Goal: Information Seeking & Learning: Check status

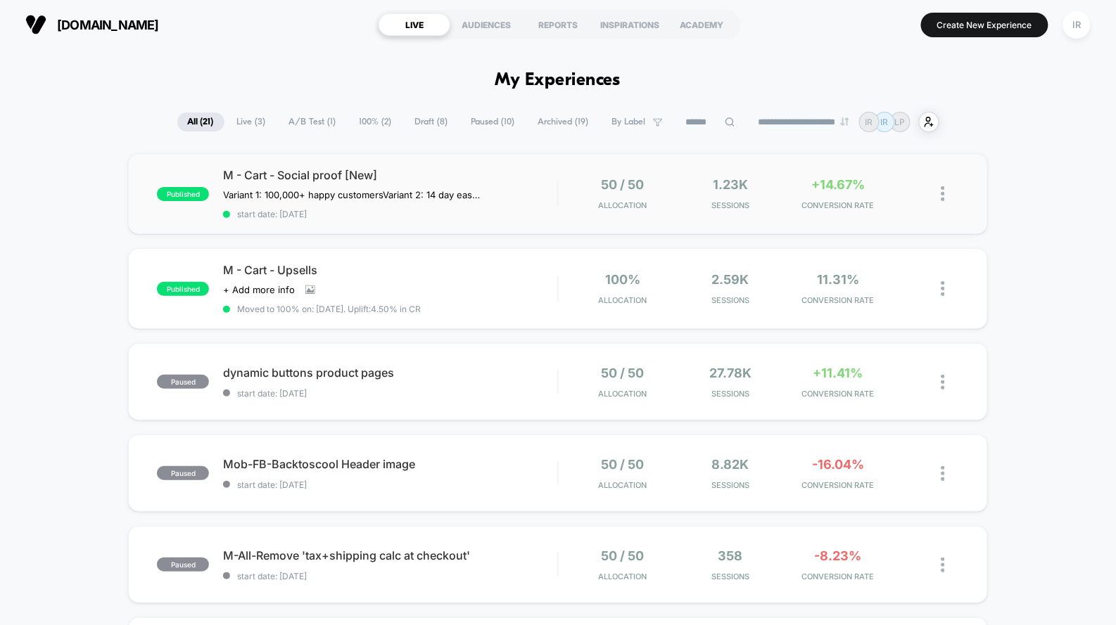
click at [528, 219] on div "published M - Cart - Social proof [New] Variant 1: 100,000+ happy customers Var…" at bounding box center [557, 193] width 859 height 81
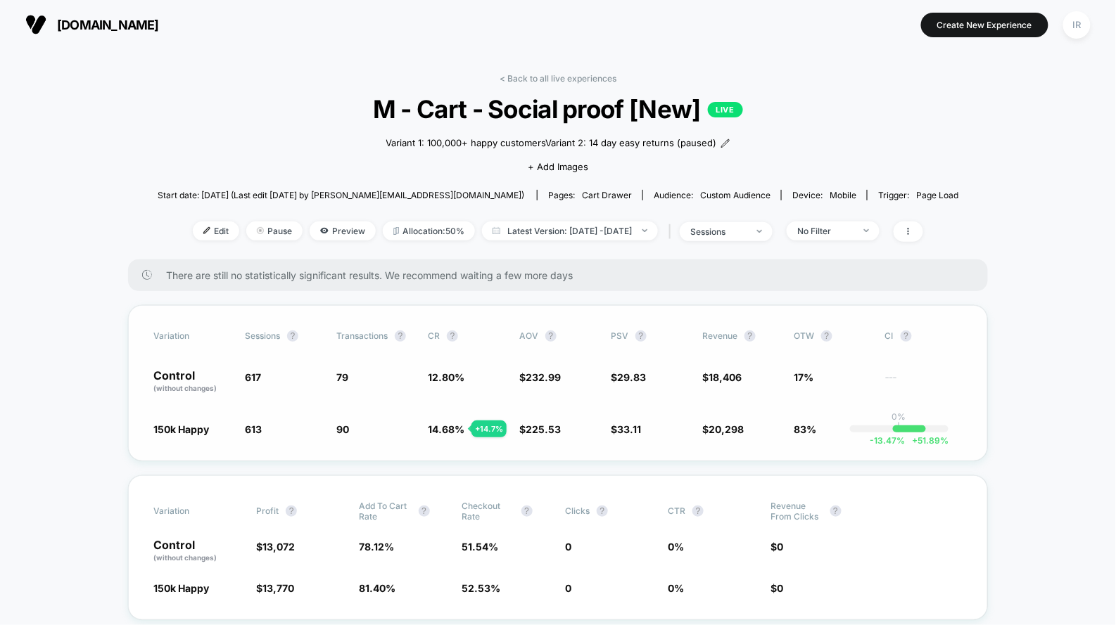
drag, startPoint x: 197, startPoint y: 380, endPoint x: 777, endPoint y: 449, distance: 584.4
click at [777, 449] on div "Variation Sessions ? Transactions ? CR ? AOV ? PSV ? Revenue ? OTW ? CI ? Contr…" at bounding box center [558, 383] width 860 height 156
drag, startPoint x: 836, startPoint y: 429, endPoint x: 167, endPoint y: 377, distance: 670.3
click at [167, 377] on div "Variation Sessions ? Transactions ? CR ? AOV ? PSV ? Revenue ? OTW ? CI ? Contr…" at bounding box center [558, 383] width 860 height 156
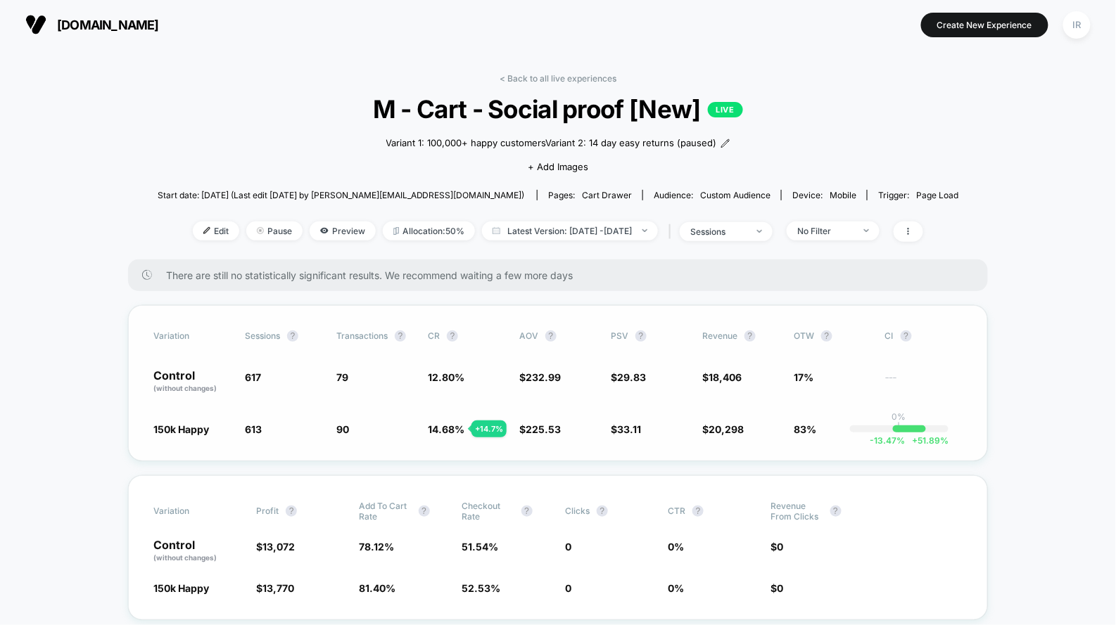
click at [167, 377] on p "Control (without changes)" at bounding box center [191, 382] width 77 height 24
click at [525, 76] on link "< Back to all live experiences" at bounding box center [557, 78] width 117 height 11
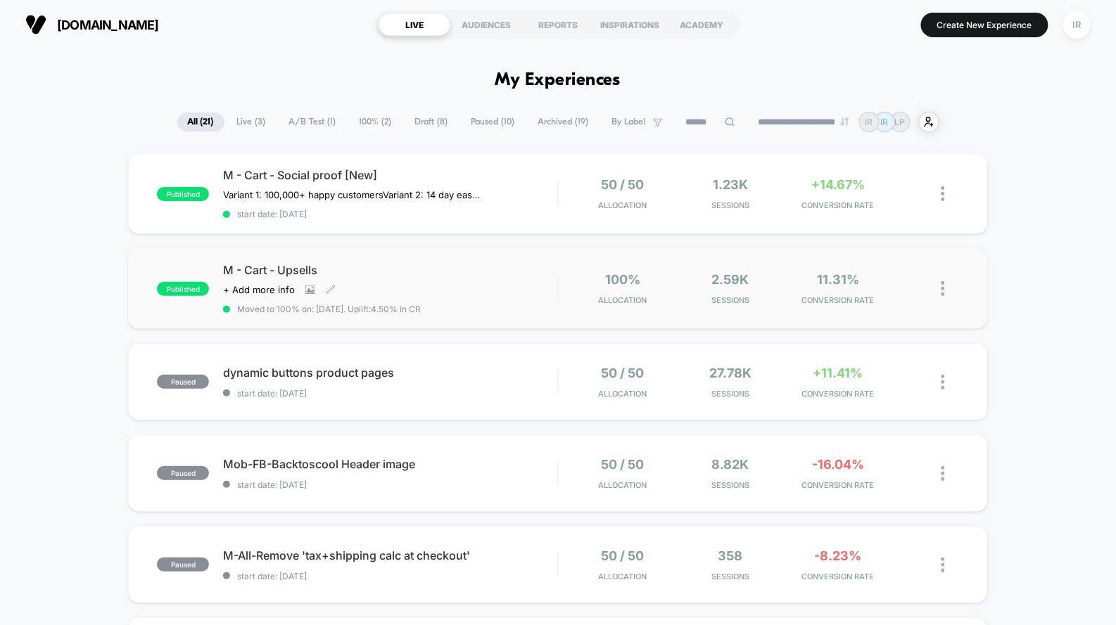
click at [542, 307] on span "Moved to 100% on: [DATE] . Uplift: 4.50% in CR" at bounding box center [390, 309] width 334 height 11
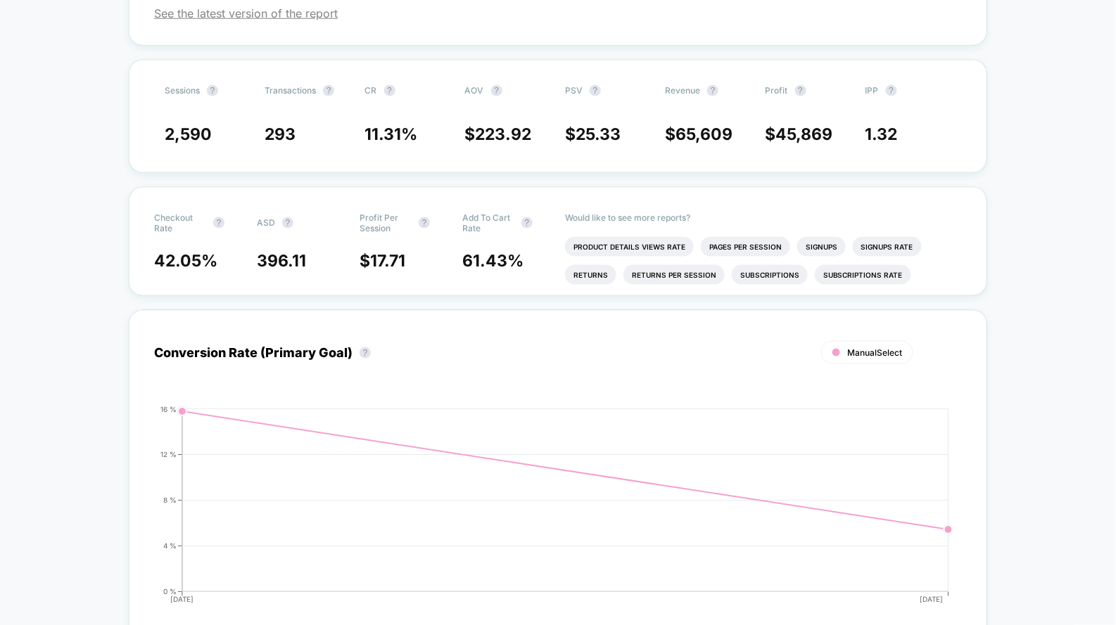
scroll to position [445, 0]
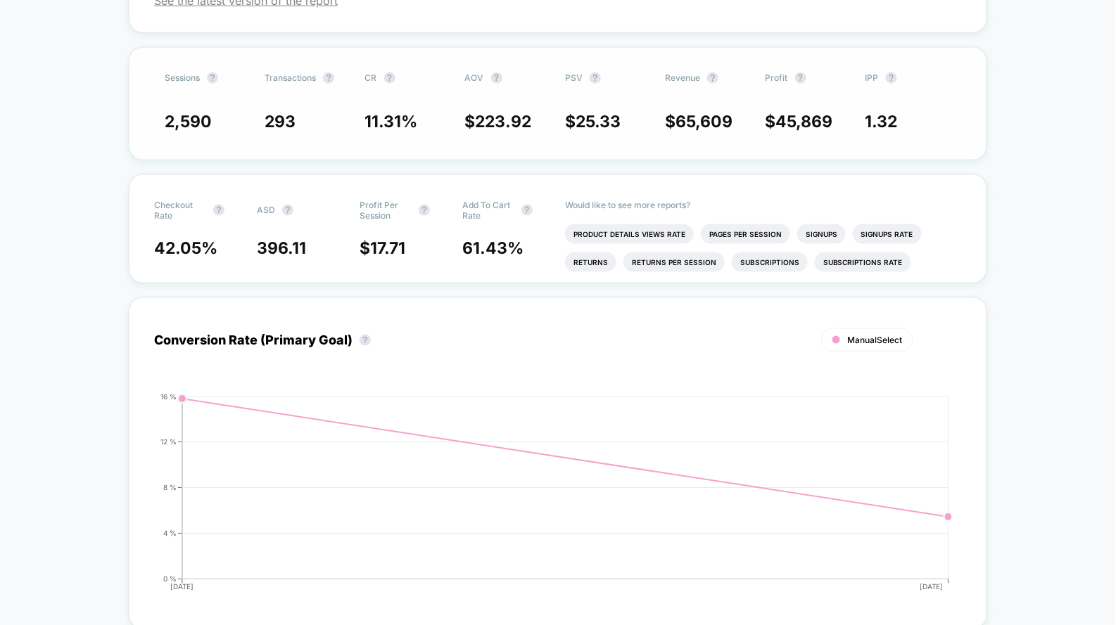
drag, startPoint x: 169, startPoint y: 326, endPoint x: 884, endPoint y: 357, distance: 716.1
click at [885, 160] on div "Sessions ? Transactions ? CR ? AOV ? PSV ? Revenue ? Profit ? IPP ? 2,590 293 1…" at bounding box center [558, 103] width 858 height 113
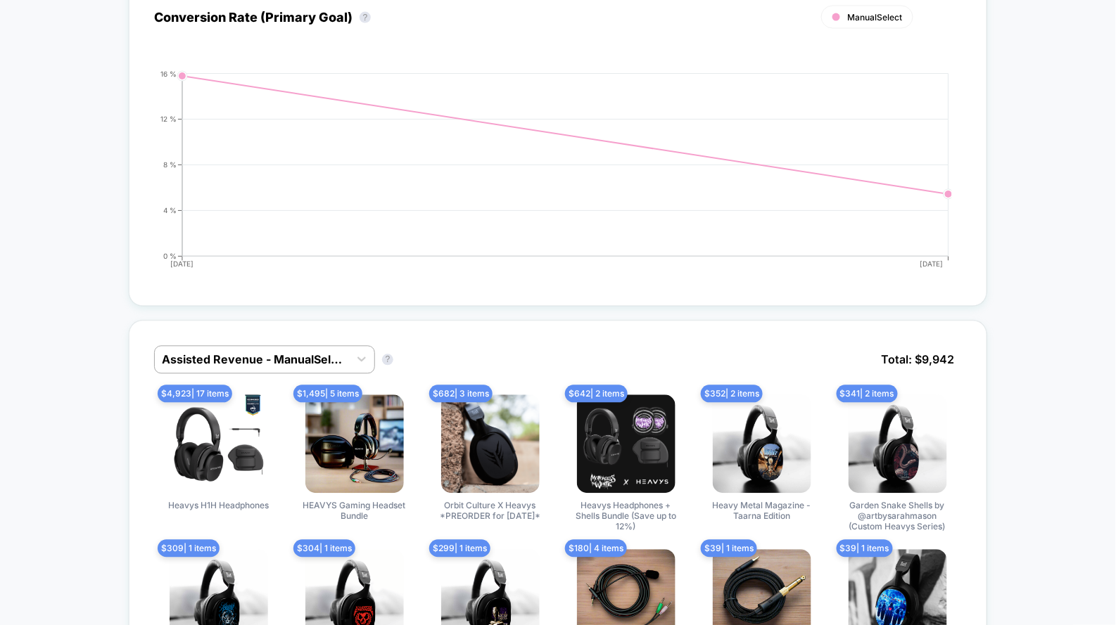
scroll to position [789, 0]
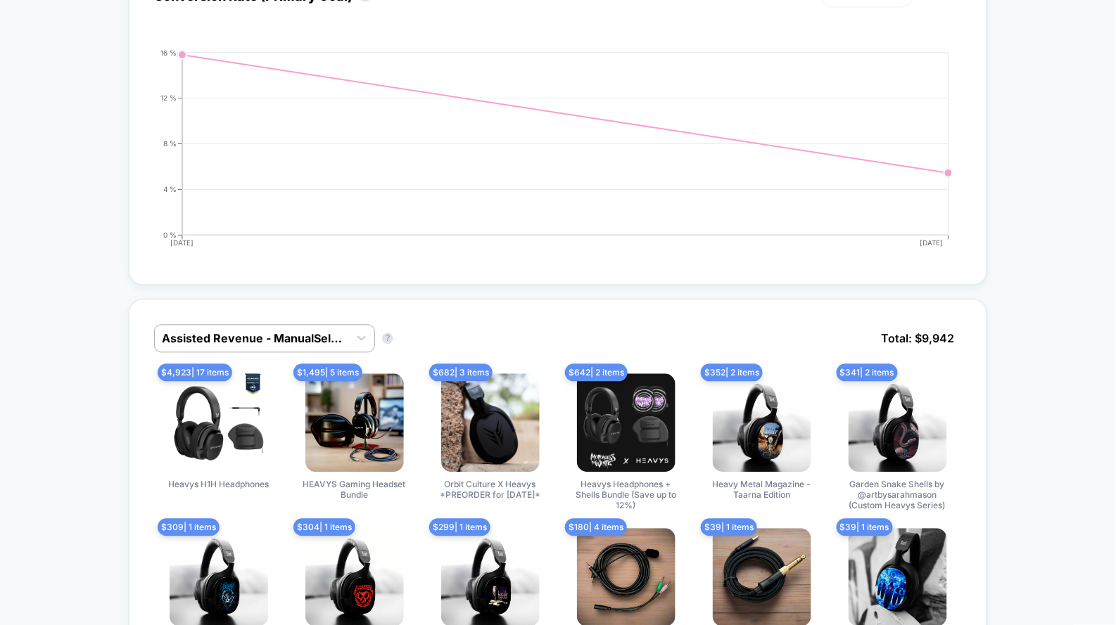
drag, startPoint x: 514, startPoint y: 107, endPoint x: 148, endPoint y: 132, distance: 366.6
drag, startPoint x: 144, startPoint y: 108, endPoint x: 211, endPoint y: 106, distance: 66.9
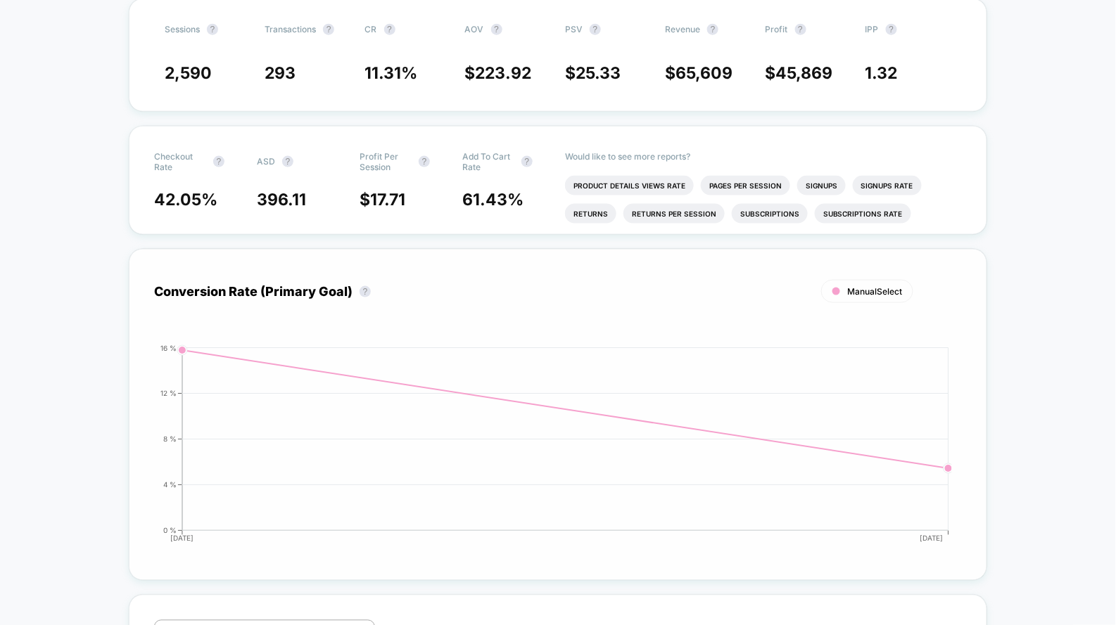
scroll to position [0, 0]
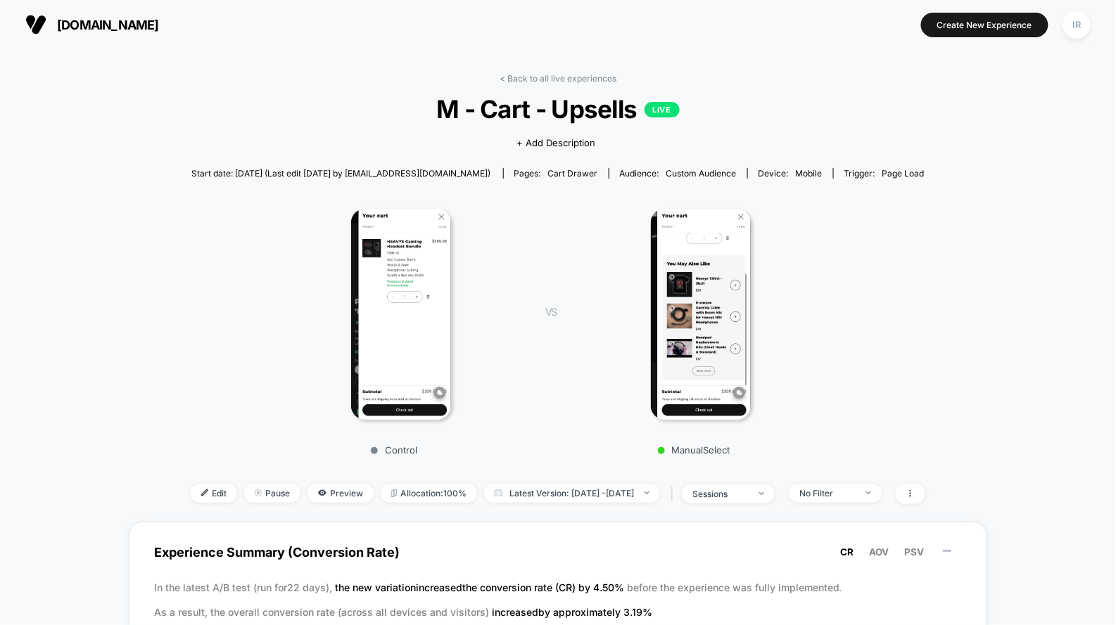
click at [570, 80] on link "< Back to all live experiences" at bounding box center [557, 78] width 117 height 11
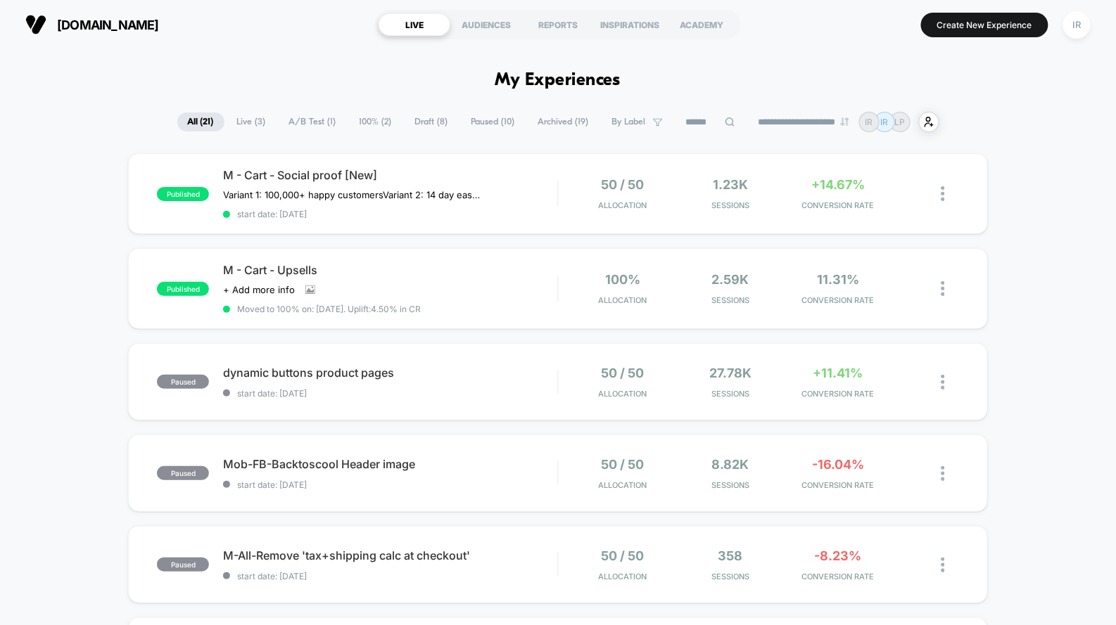
click at [231, 132] on div "**********" at bounding box center [558, 122] width 762 height 20
click at [233, 130] on span "Live ( 3 )" at bounding box center [252, 122] width 50 height 19
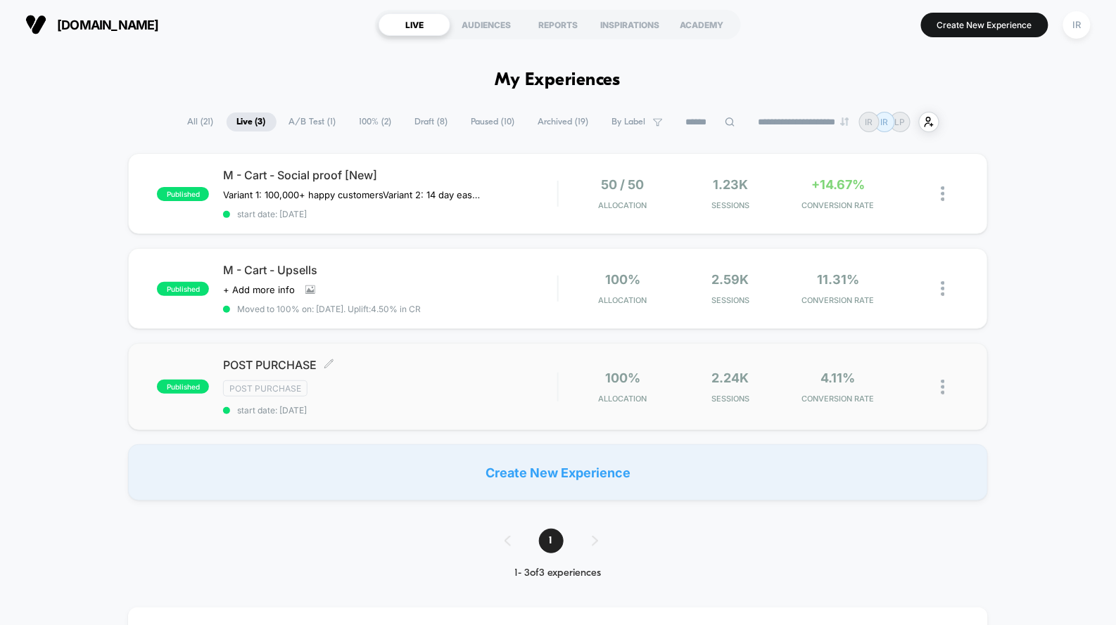
click at [396, 384] on div "Post Purchase" at bounding box center [390, 389] width 334 height 16
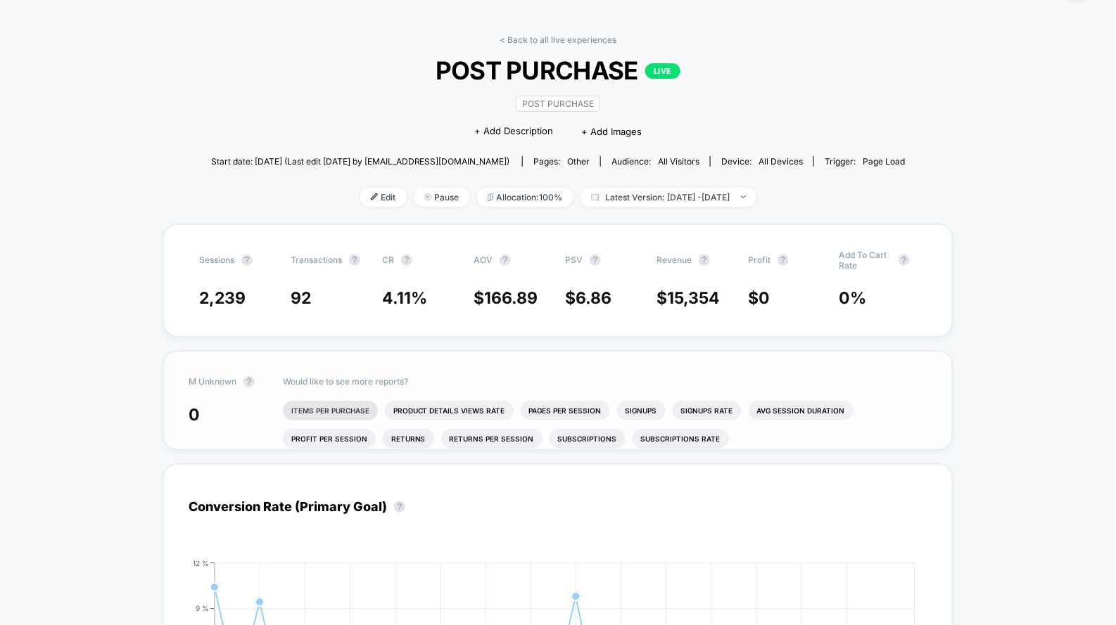
click at [317, 406] on li "Items Per Purchase" at bounding box center [330, 411] width 95 height 20
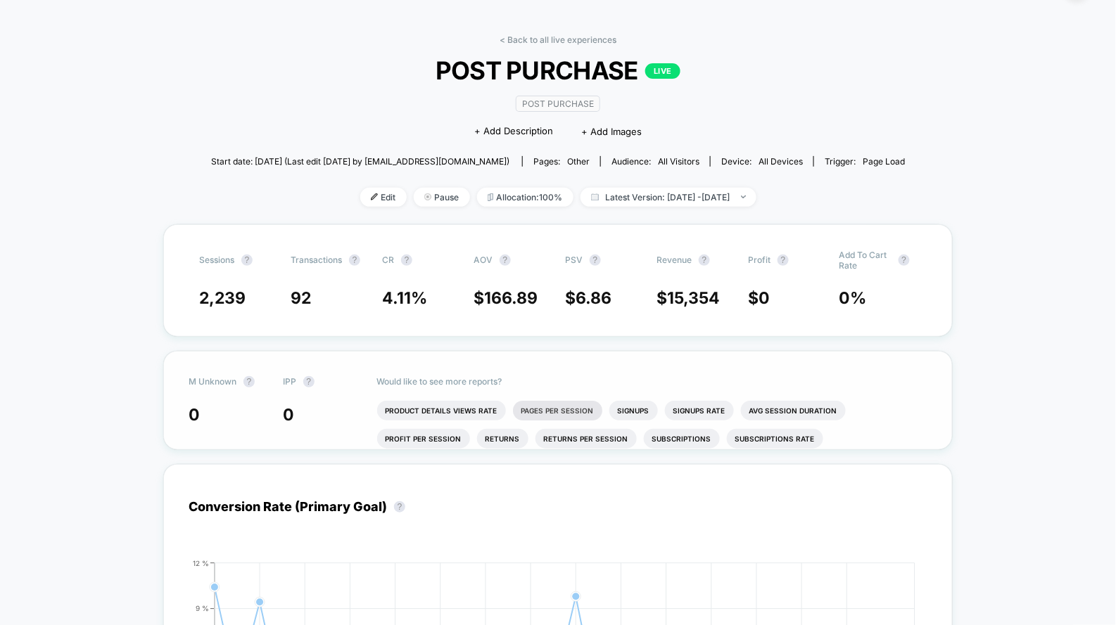
click at [550, 401] on li "Pages Per Session" at bounding box center [557, 411] width 89 height 20
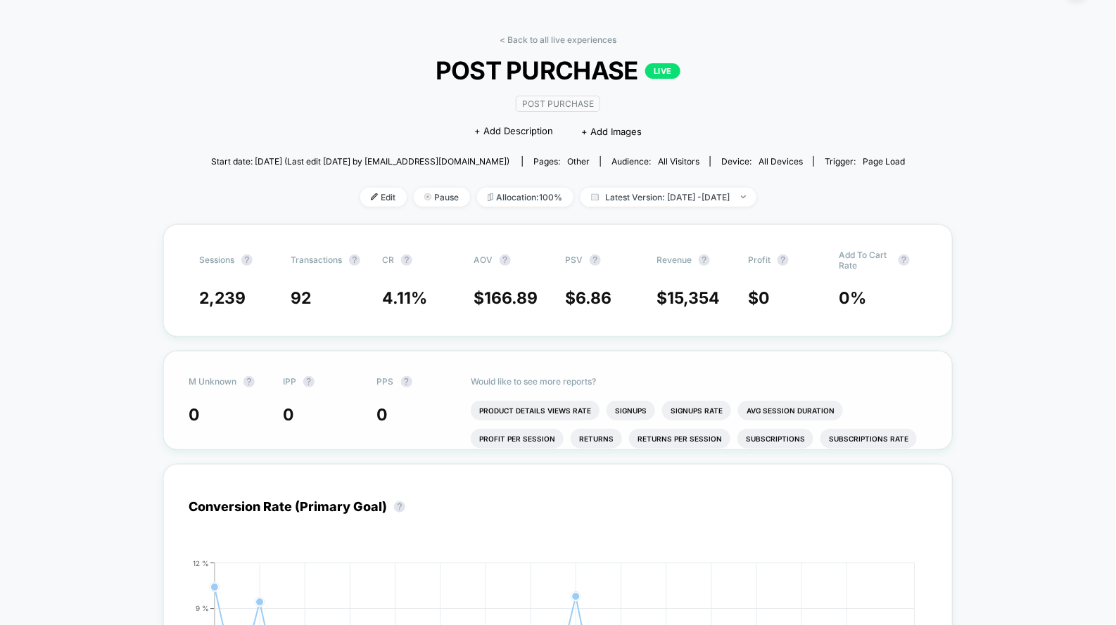
click at [426, 400] on div "M Unknown ? IPP ? PPS ? 0 0 0 Would like to see more reports? Product Details V…" at bounding box center [557, 400] width 789 height 99
drag, startPoint x: 511, startPoint y: 288, endPoint x: 903, endPoint y: 284, distance: 391.8
click at [906, 288] on div "2,239 92 4.11 % $ 166.89 $ 6.86 $ 15,354 $ 0 0 %" at bounding box center [558, 298] width 718 height 20
click at [903, 288] on span "0 %" at bounding box center [877, 298] width 77 height 20
drag, startPoint x: 903, startPoint y: 284, endPoint x: 85, endPoint y: 289, distance: 817.4
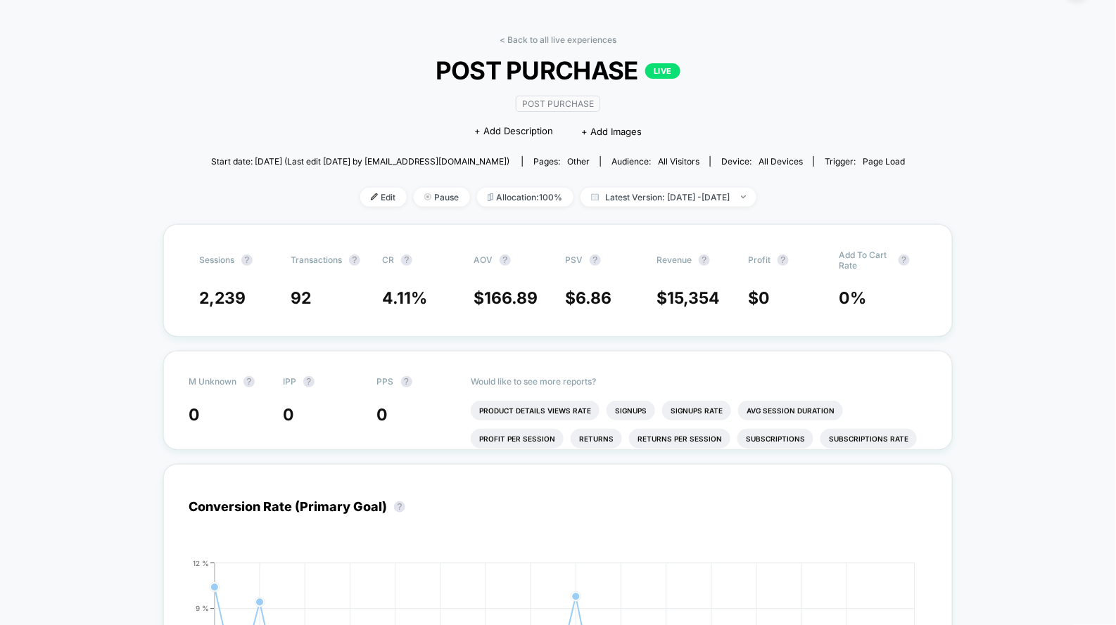
drag, startPoint x: 85, startPoint y: 289, endPoint x: 873, endPoint y: 295, distance: 787.9
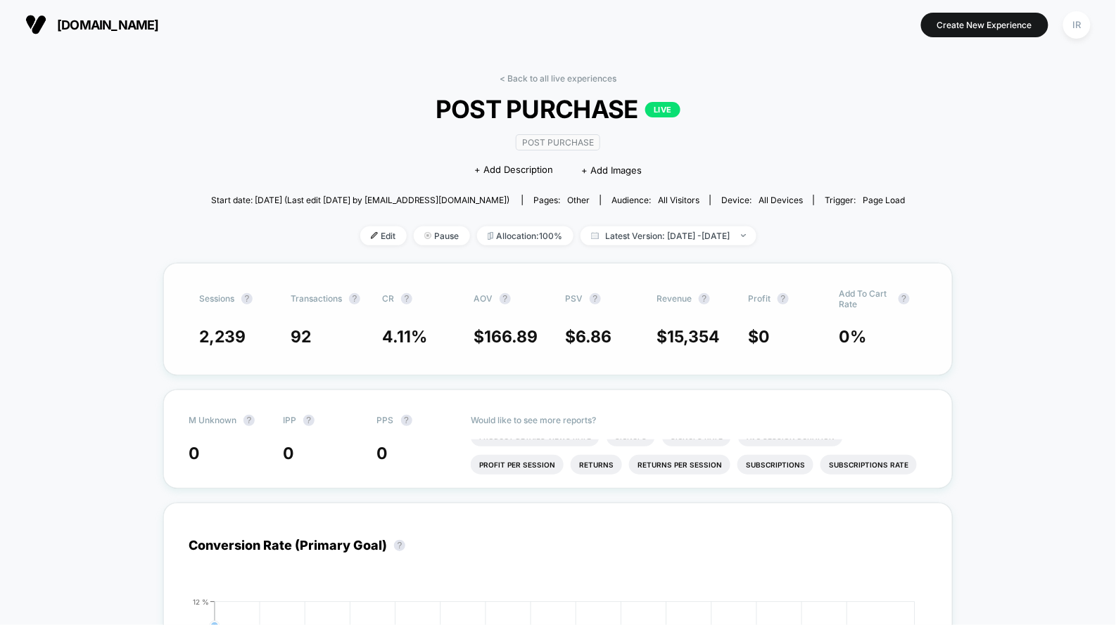
drag, startPoint x: 172, startPoint y: 326, endPoint x: 820, endPoint y: 326, distance: 647.2
click at [820, 326] on div "Sessions ? Transactions ? CR ? AOV ? PSV ? Revenue ? Profit ? Add To Cart Rate …" at bounding box center [557, 319] width 789 height 113
click at [820, 327] on span "$ 0" at bounding box center [786, 337] width 77 height 20
click at [210, 336] on span "2,239" at bounding box center [222, 337] width 46 height 20
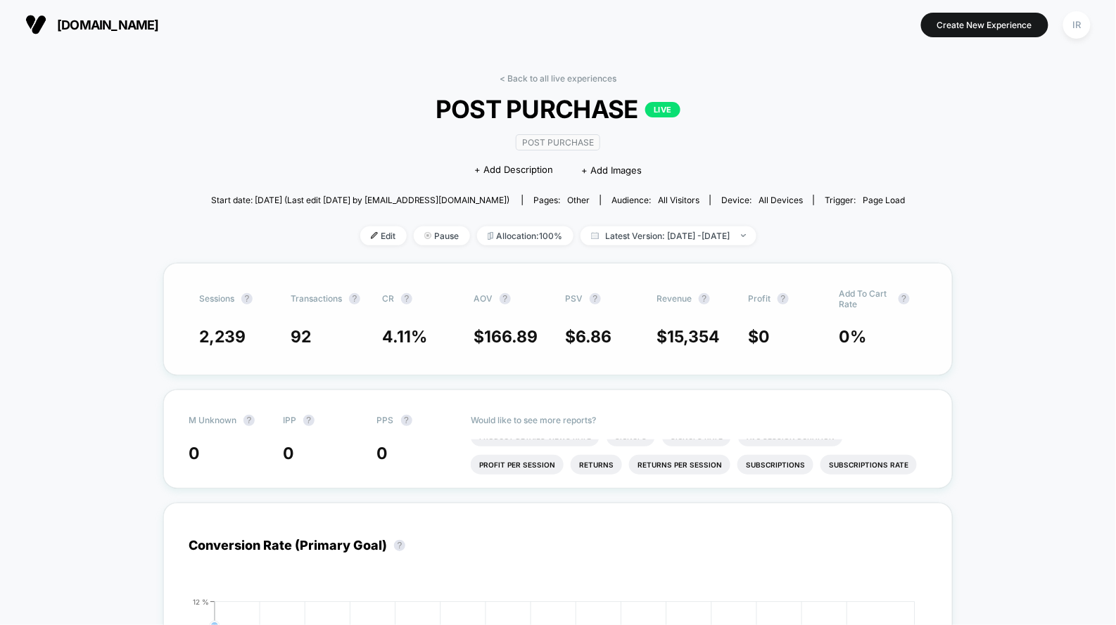
click at [210, 336] on span "2,239" at bounding box center [222, 337] width 46 height 20
click at [646, 333] on div "2,239 92 4.11 % $ 166.89 $ 6.86 $ 15,354 $ 0 0 %" at bounding box center [558, 337] width 718 height 20
click at [729, 332] on span "$ 15,354" at bounding box center [694, 337] width 77 height 20
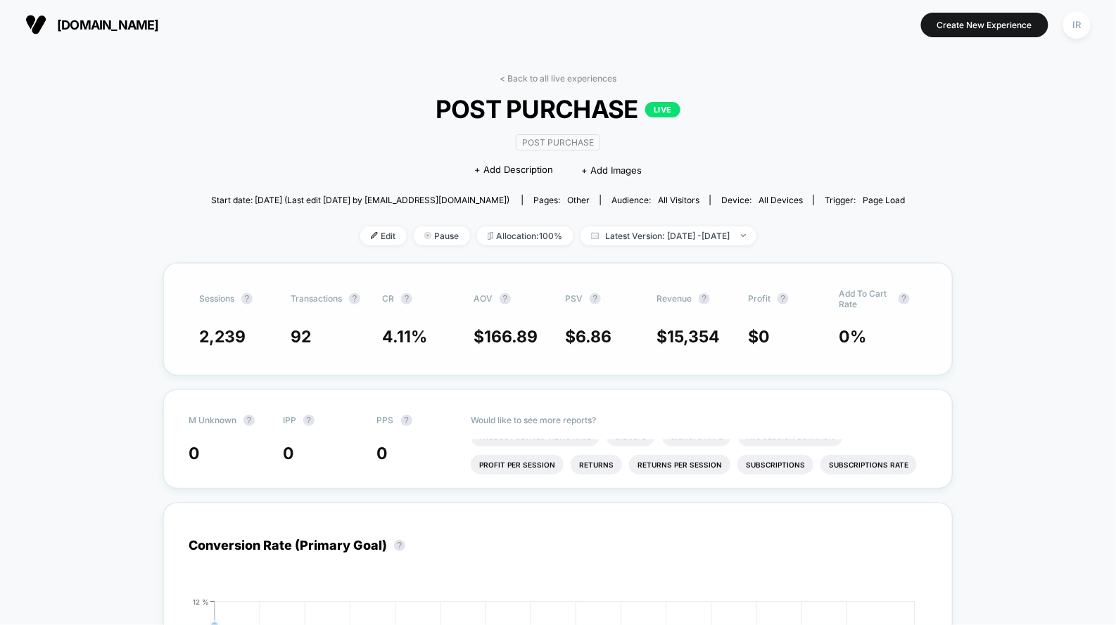
click at [729, 332] on span "$ 15,354" at bounding box center [694, 337] width 77 height 20
drag, startPoint x: 668, startPoint y: 333, endPoint x: 744, endPoint y: 333, distance: 75.3
click at [744, 333] on div "2,239 92 4.11 % $ 166.89 $ 6.86 $ 15,354 $ 0 0 %" at bounding box center [558, 337] width 718 height 20
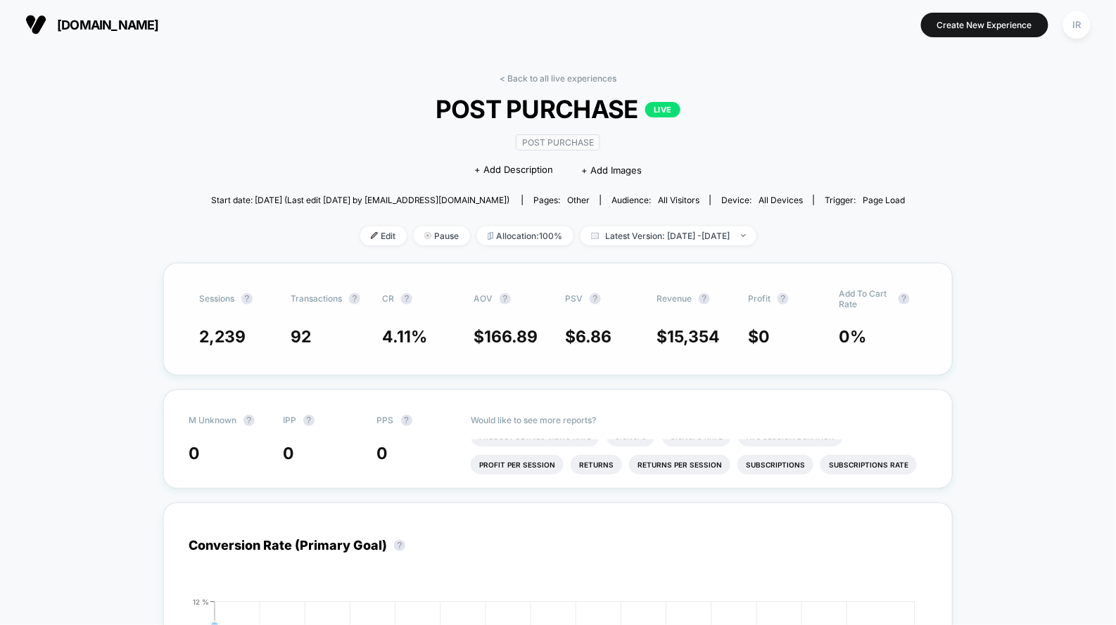
drag, startPoint x: 440, startPoint y: 335, endPoint x: 869, endPoint y: 328, distance: 429.2
click at [869, 328] on div "2,239 92 4.11 % $ 166.89 $ 6.86 $ 15,354 $ 0 0 %" at bounding box center [558, 337] width 718 height 20
click at [869, 328] on span "0 %" at bounding box center [877, 337] width 77 height 20
